Goal: Task Accomplishment & Management: Manage account settings

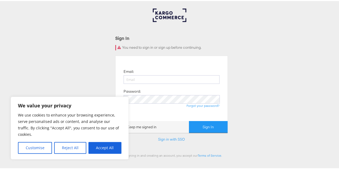
scroll to position [27, 0]
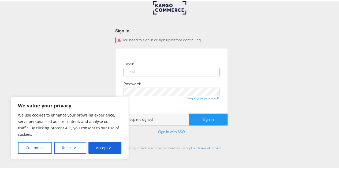
click at [166, 72] on input "email" at bounding box center [172, 71] width 96 height 9
type input "lauren.stang@dcsg.com"
click at [151, 98] on div "Forgot your password?" at bounding box center [172, 97] width 96 height 4
click at [105, 149] on button "Accept All" at bounding box center [104, 147] width 33 height 12
checkbox input "true"
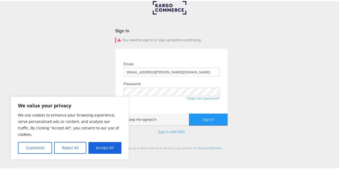
checkbox input "true"
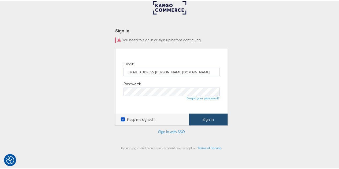
click at [220, 119] on button "Sign In" at bounding box center [208, 119] width 39 height 12
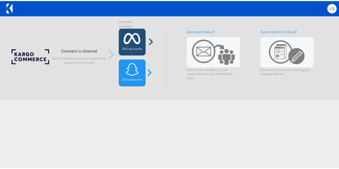
click at [132, 44] on icon at bounding box center [132, 37] width 17 height 13
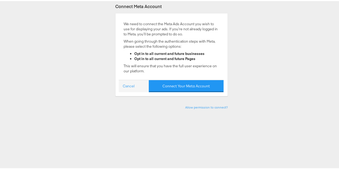
scroll to position [80, 0]
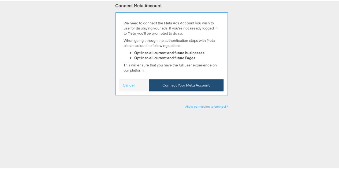
click at [181, 81] on button "Connect Your Meta Account" at bounding box center [186, 84] width 75 height 12
